Goal: Transaction & Acquisition: Download file/media

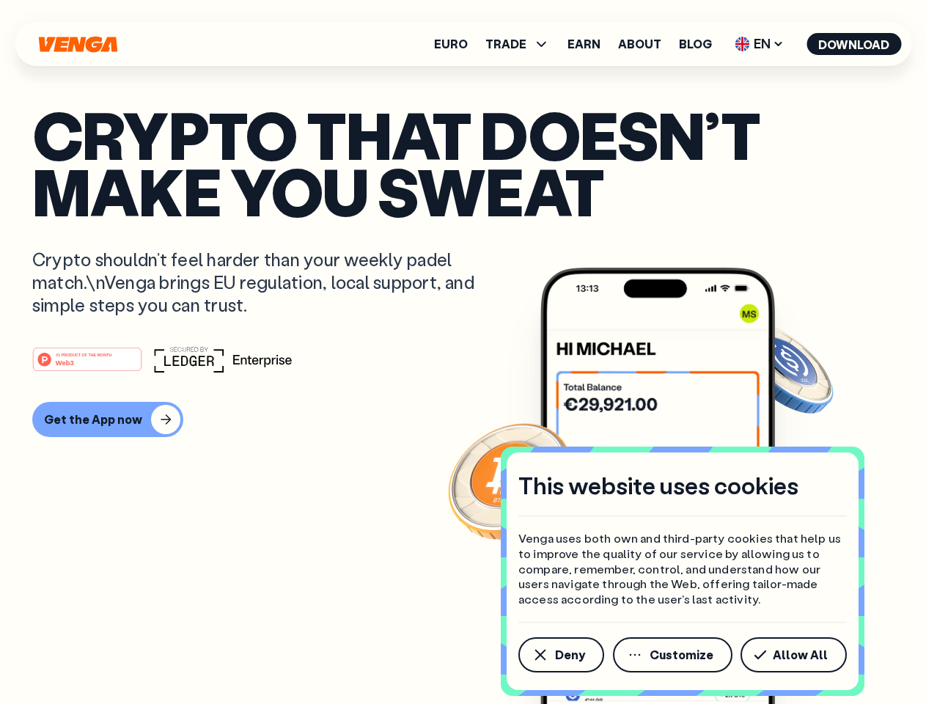
click at [462, 352] on div "#1 PRODUCT OF THE MONTH Web3" at bounding box center [462, 359] width 861 height 26
click at [560, 654] on span "Deny" at bounding box center [570, 655] width 30 height 12
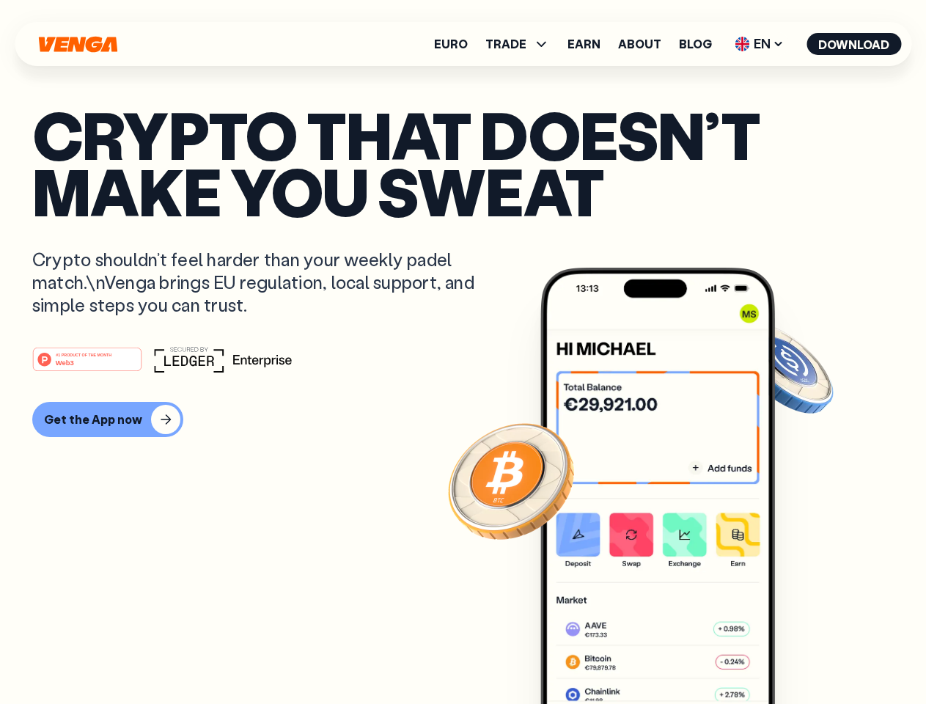
click at [674, 654] on img at bounding box center [657, 512] width 235 height 491
click at [796, 654] on article "Crypto that doesn’t make you sweat Crypto shouldn’t feel harder than your weekl…" at bounding box center [462, 381] width 861 height 550
click at [522, 44] on span "TRADE" at bounding box center [505, 44] width 41 height 12
click at [759, 44] on span "EN" at bounding box center [758, 43] width 59 height 23
click at [854, 44] on button "Download" at bounding box center [853, 44] width 95 height 22
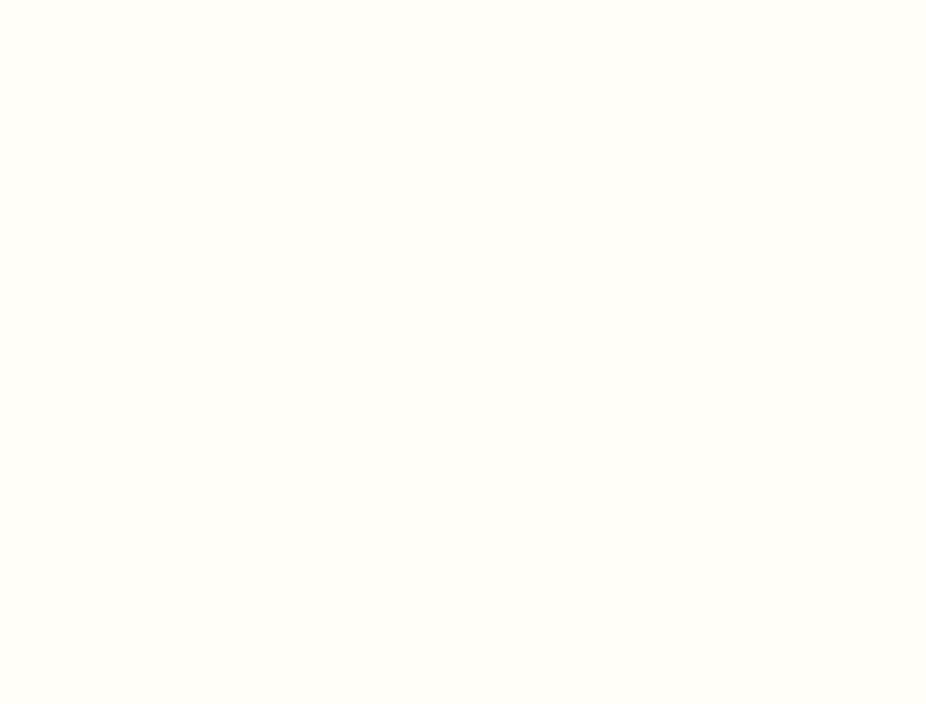
click at [106, 0] on html "This website uses cookies Venga uses both own and third-party cookies that help…" at bounding box center [463, 0] width 926 height 0
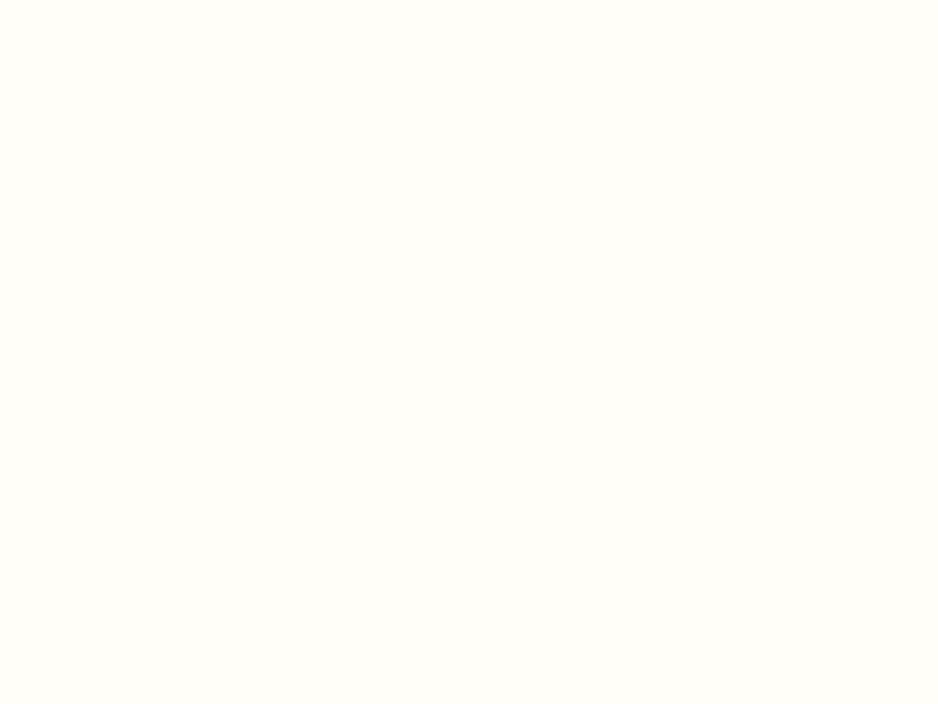
click at [89, 0] on html "This website uses cookies Venga uses both own and third-party cookies that help…" at bounding box center [469, 0] width 938 height 0
